Goal: Task Accomplishment & Management: Use online tool/utility

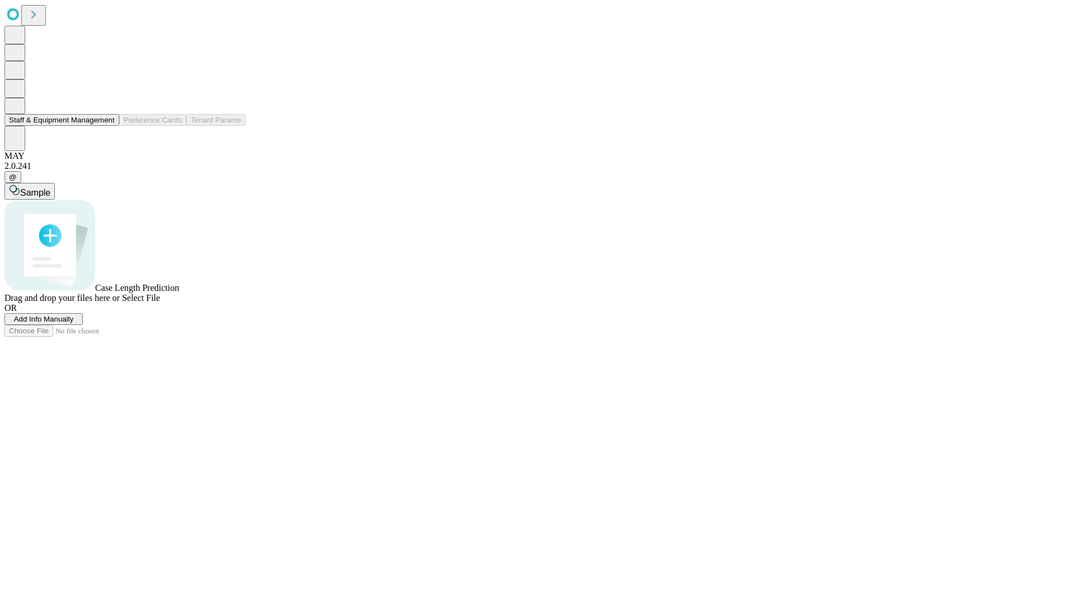
click at [107, 126] on button "Staff & Equipment Management" at bounding box center [61, 120] width 115 height 12
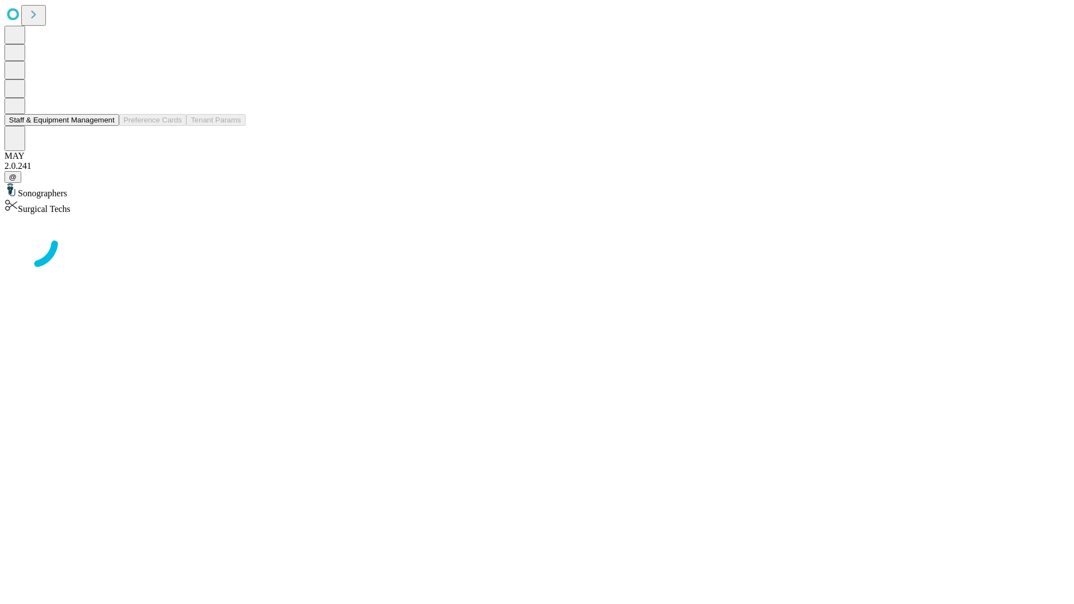
click at [107, 126] on button "Staff & Equipment Management" at bounding box center [61, 120] width 115 height 12
